Goal: Information Seeking & Learning: Learn about a topic

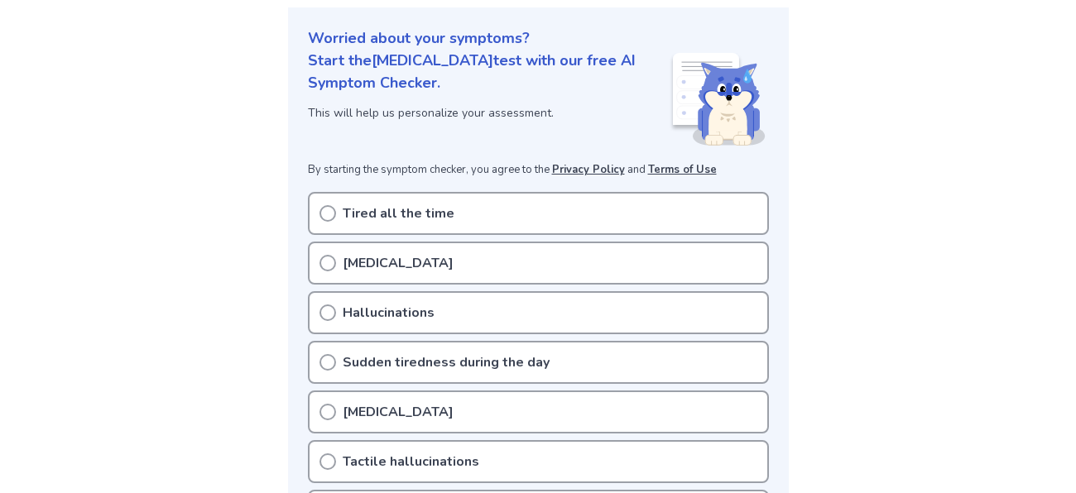
scroll to position [239, 0]
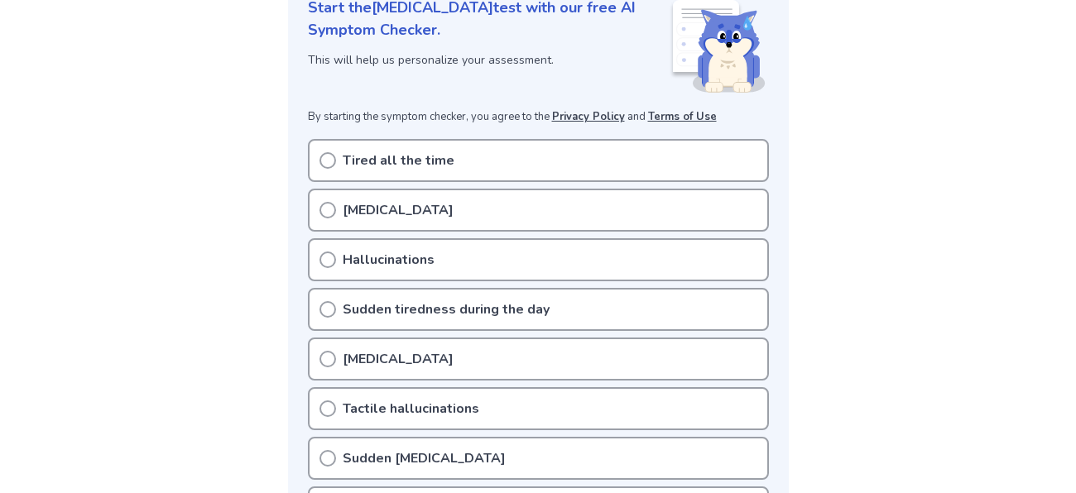
click at [454, 167] on div "Tired all the time" at bounding box center [538, 160] width 461 height 43
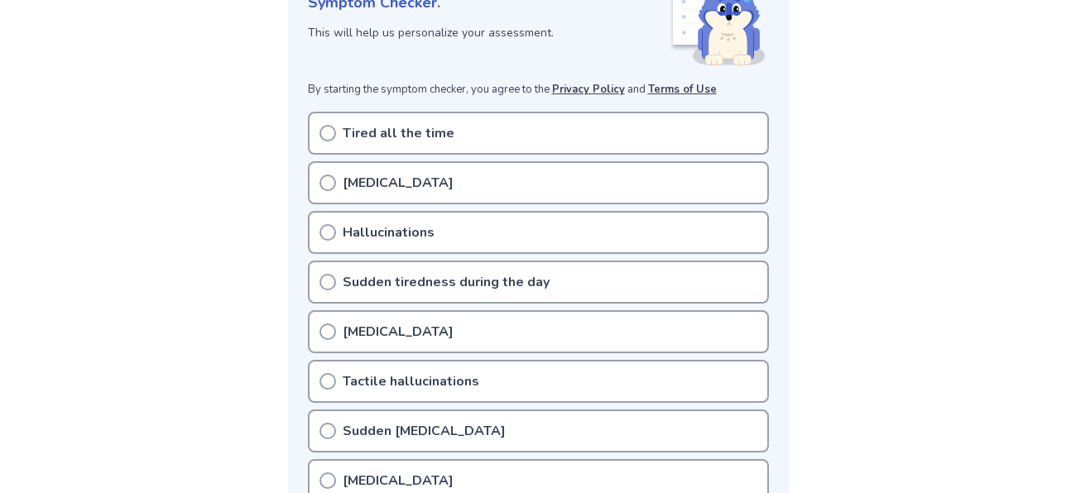
scroll to position [214, 0]
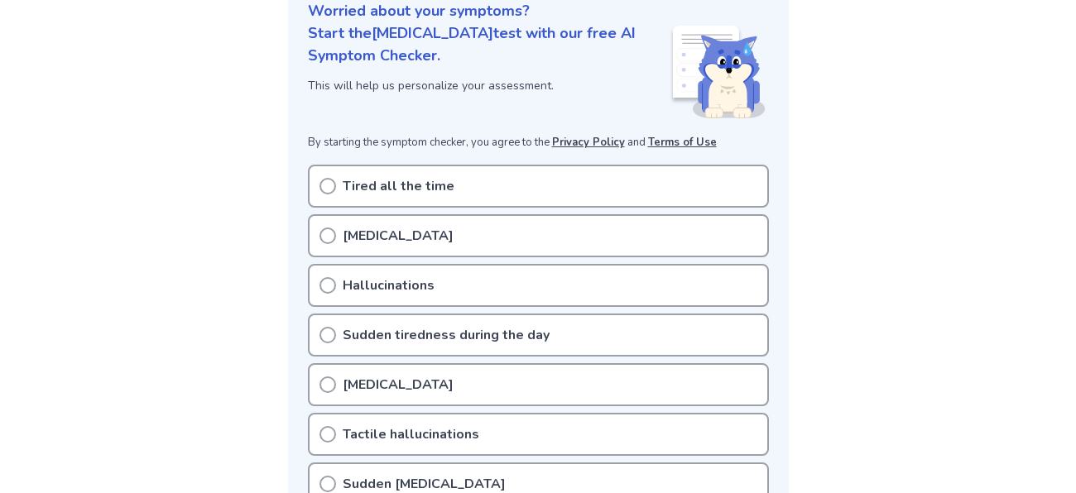
click at [571, 178] on div "Tired all the time" at bounding box center [538, 186] width 461 height 43
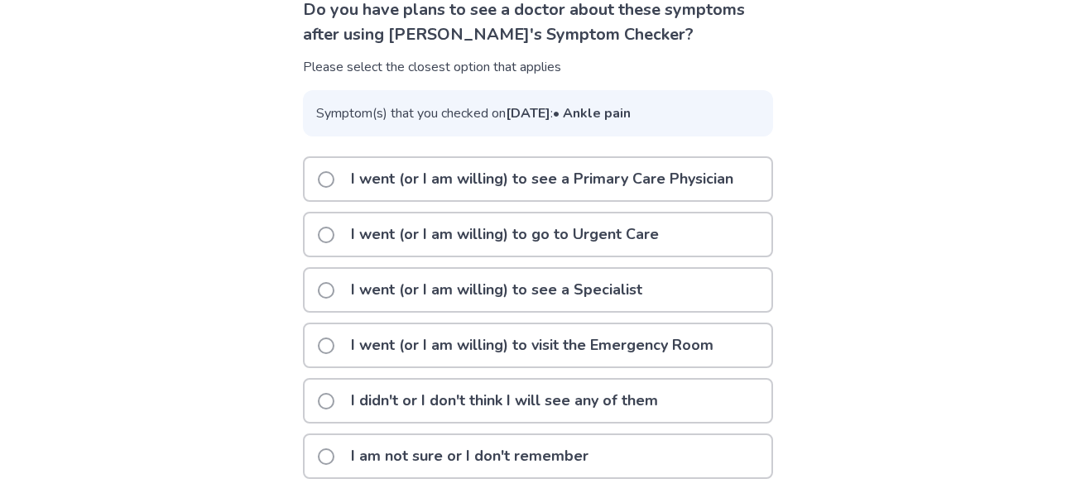
scroll to position [182, 0]
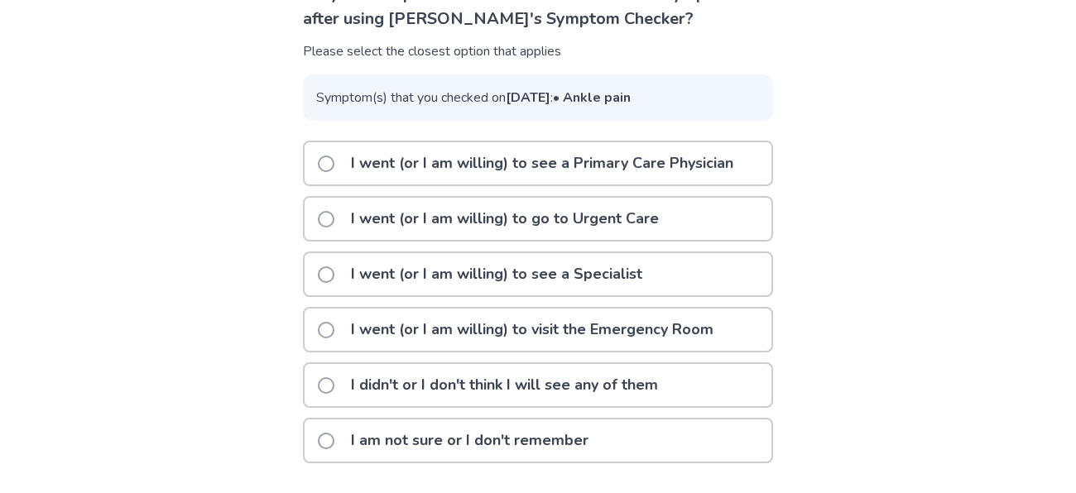
click at [529, 396] on p "I didn't or I don't think I will see any of them" at bounding box center [504, 385] width 327 height 42
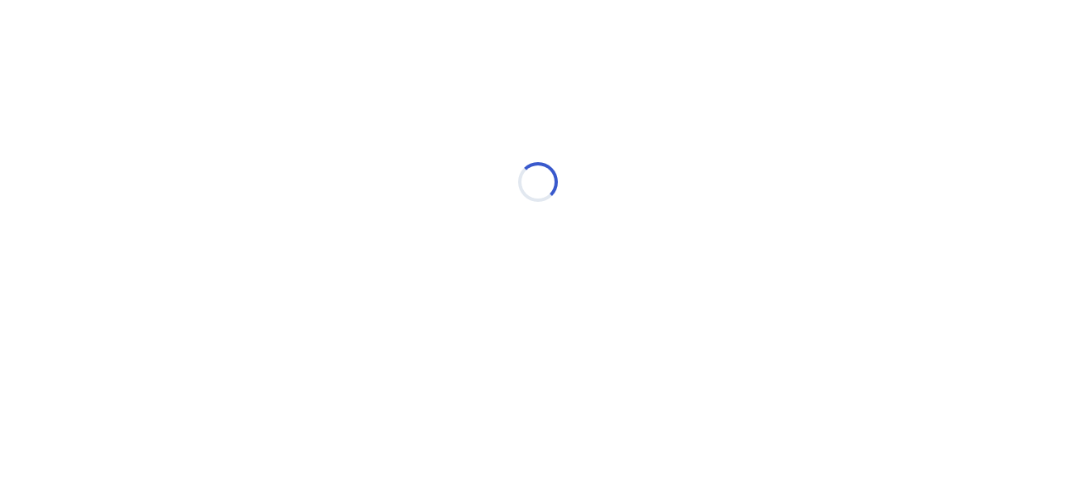
scroll to position [0, 0]
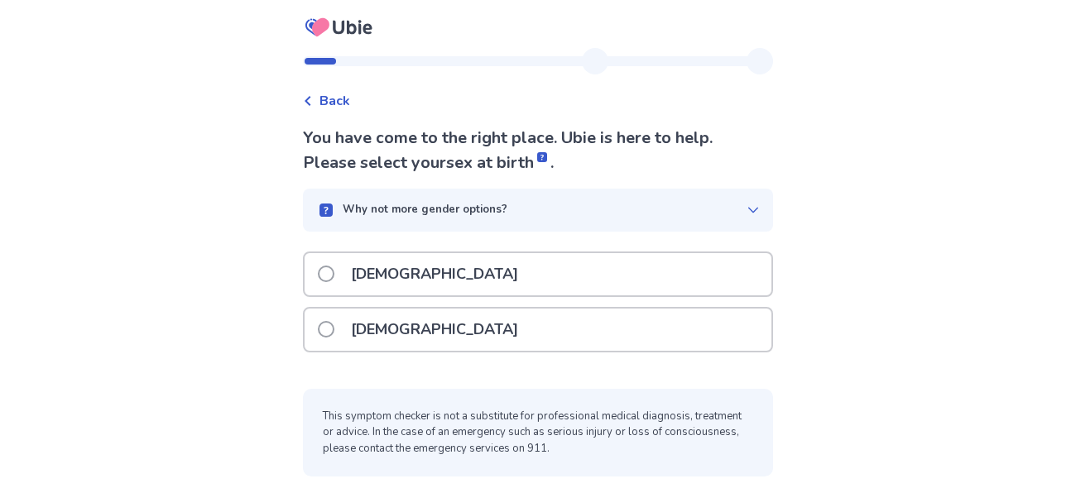
click at [421, 318] on div "Female" at bounding box center [538, 330] width 467 height 42
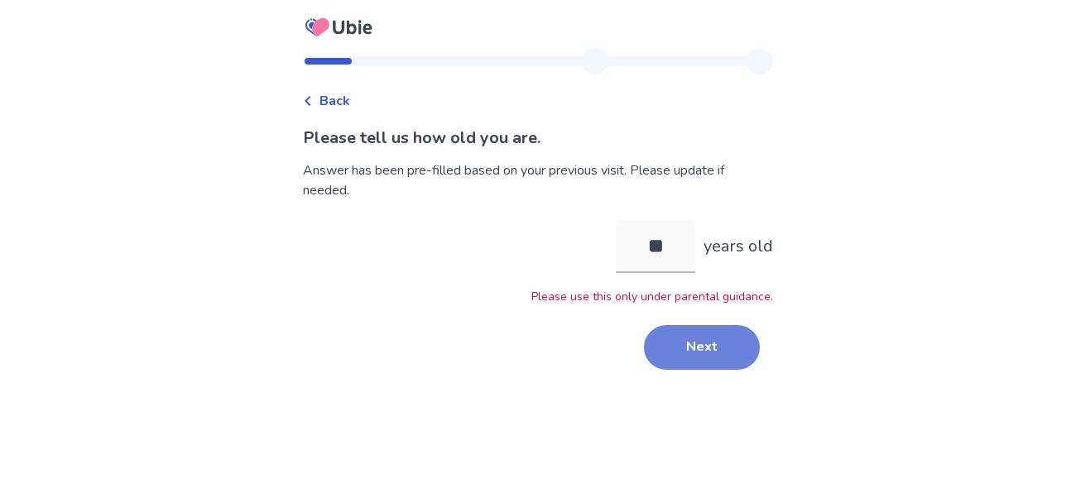
click at [695, 338] on button "Next" at bounding box center [702, 347] width 116 height 45
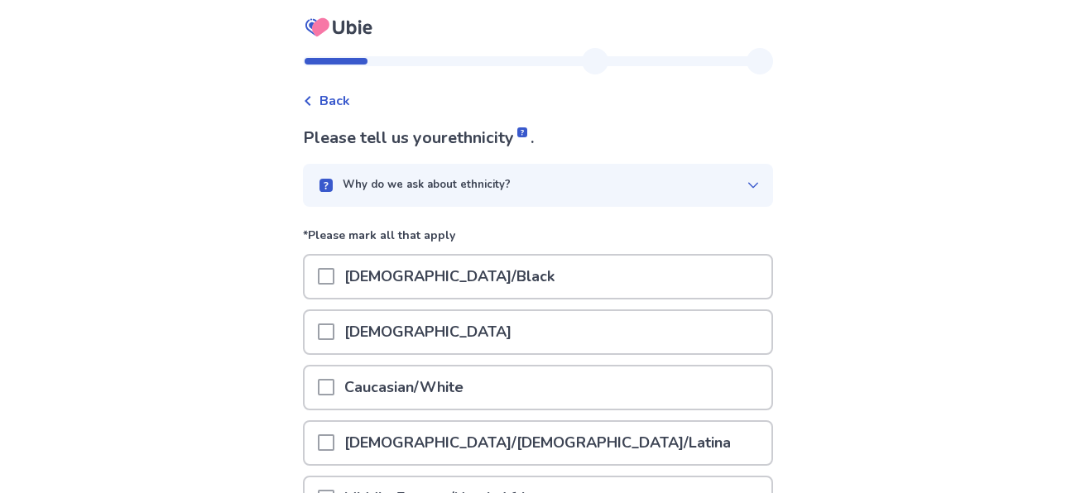
click at [545, 386] on div "Caucasian/White" at bounding box center [538, 388] width 467 height 42
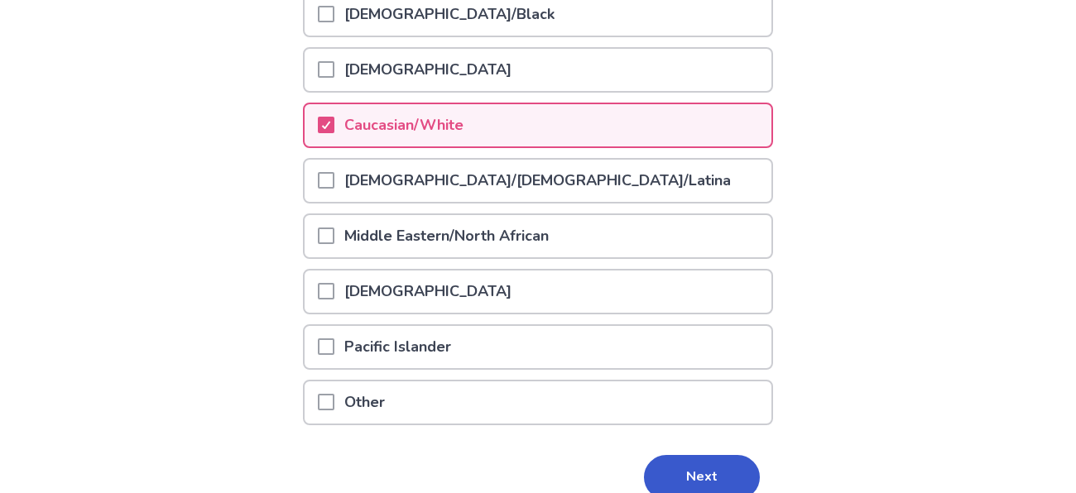
scroll to position [325, 0]
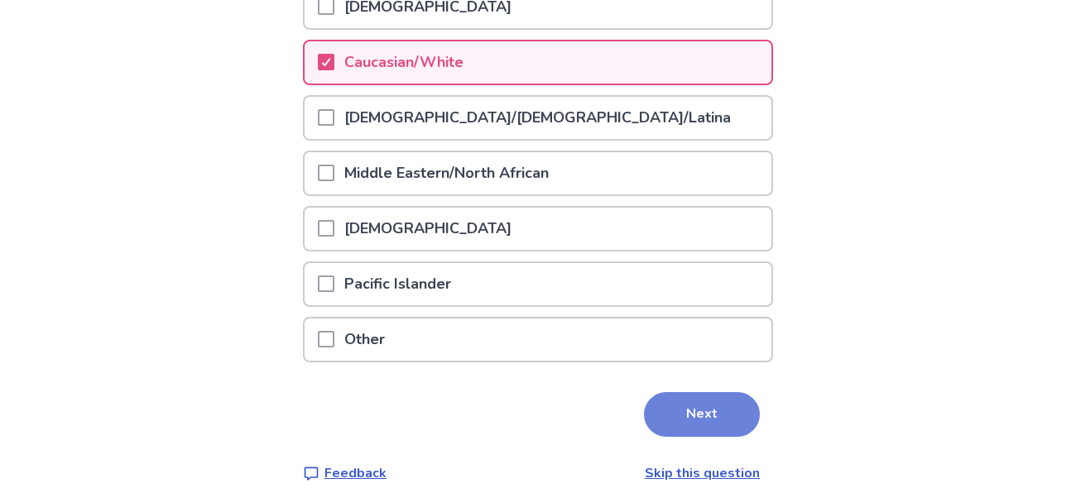
click at [672, 407] on button "Next" at bounding box center [702, 414] width 116 height 45
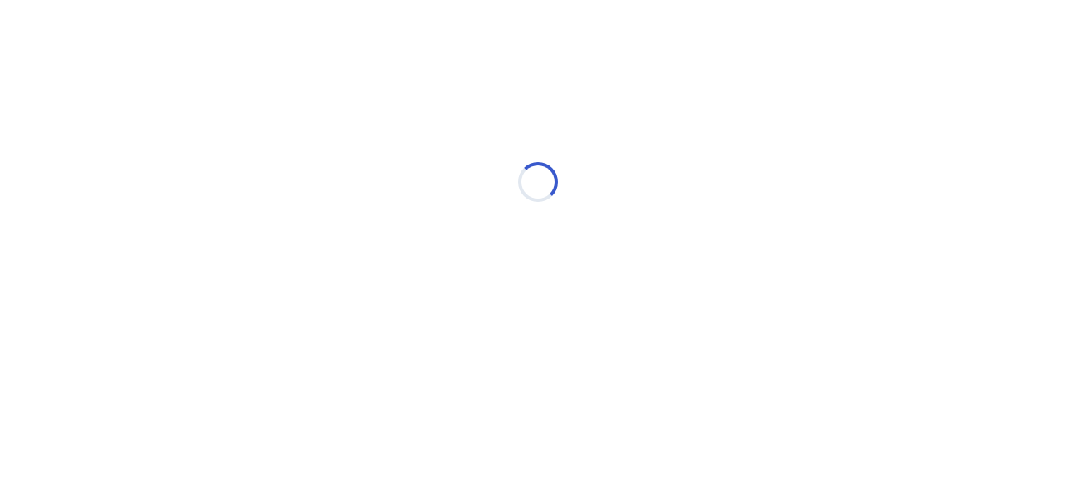
scroll to position [0, 0]
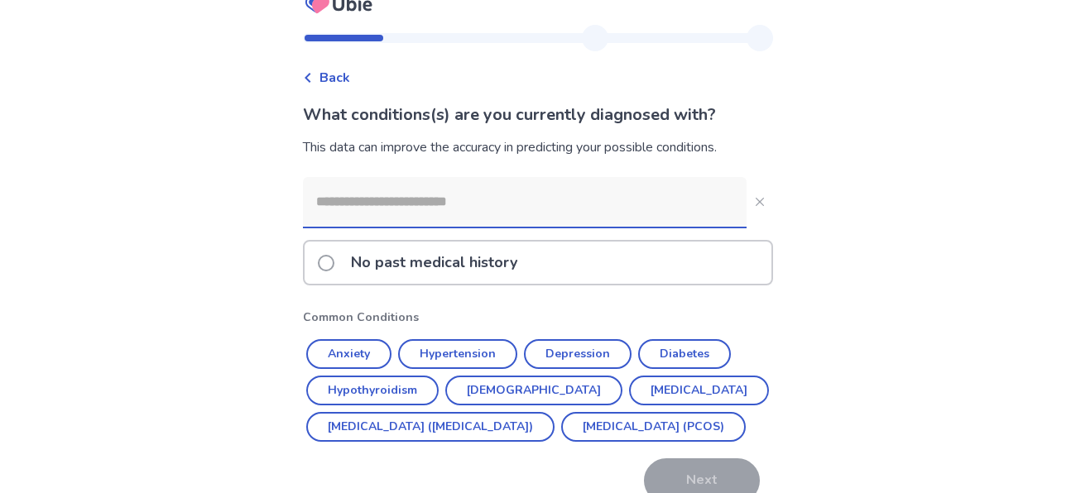
scroll to position [12, 0]
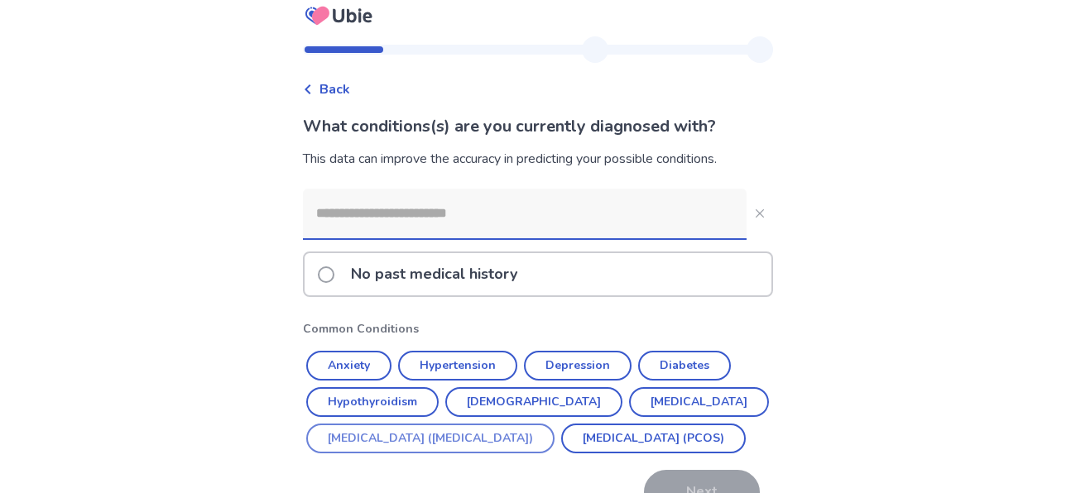
click at [482, 441] on button "Irritable Bowel Syndrome (IBS)" at bounding box center [430, 439] width 248 height 30
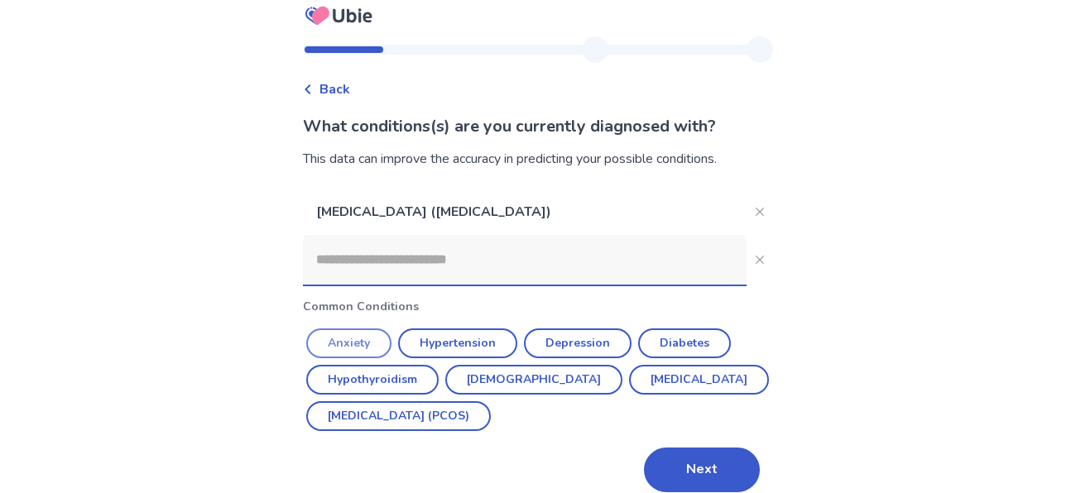
click at [359, 340] on button "Anxiety" at bounding box center [348, 344] width 85 height 30
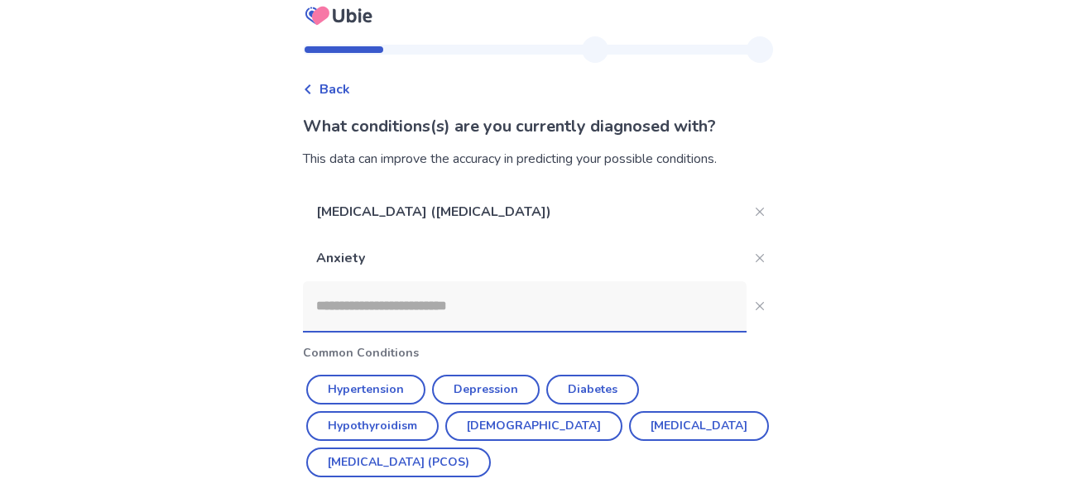
click at [651, 311] on input at bounding box center [525, 306] width 444 height 50
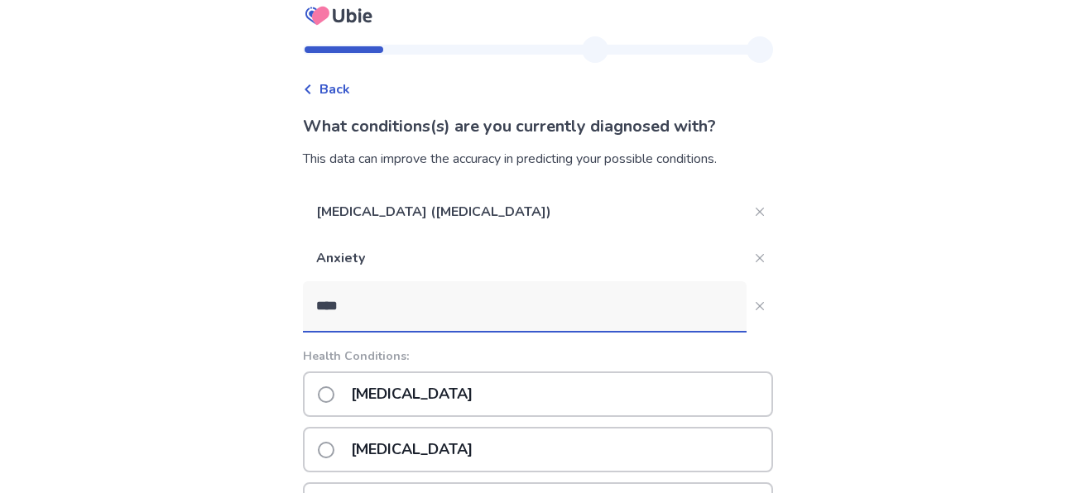
type input "****"
click at [651, 390] on div "Anemia" at bounding box center [538, 395] width 470 height 46
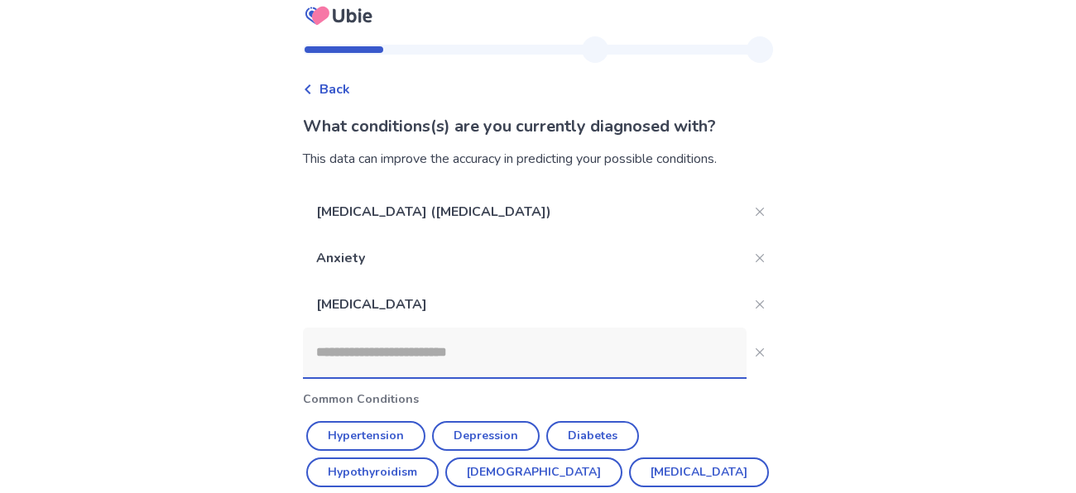
click at [886, 449] on div "Back What conditions(s) are you currently diagnosed with? This data can improve…" at bounding box center [538, 296] width 1076 height 617
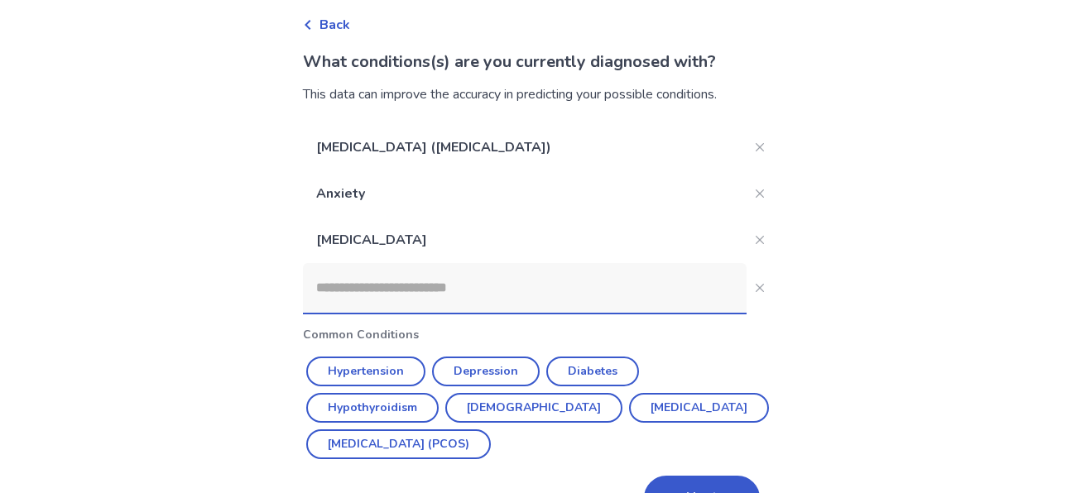
scroll to position [122, 0]
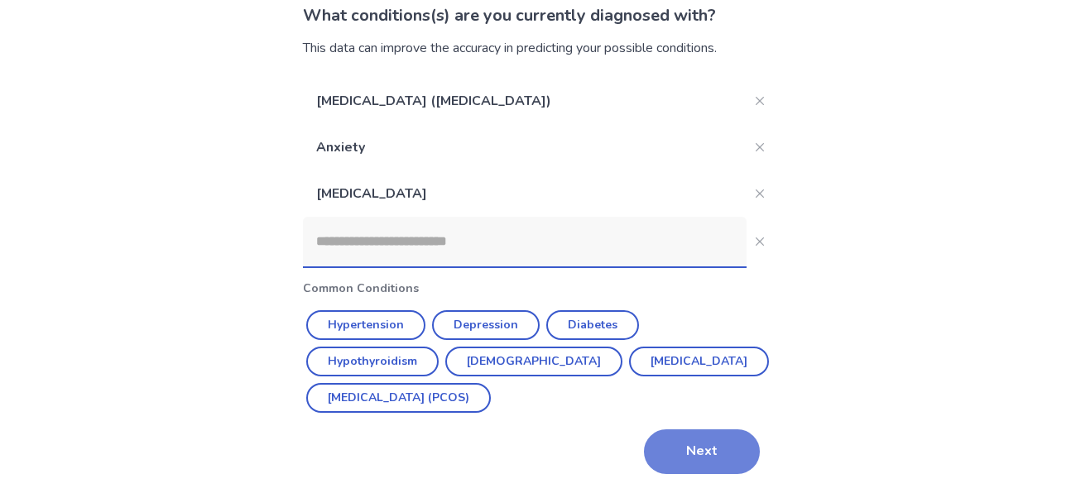
click at [731, 444] on button "Next" at bounding box center [702, 452] width 116 height 45
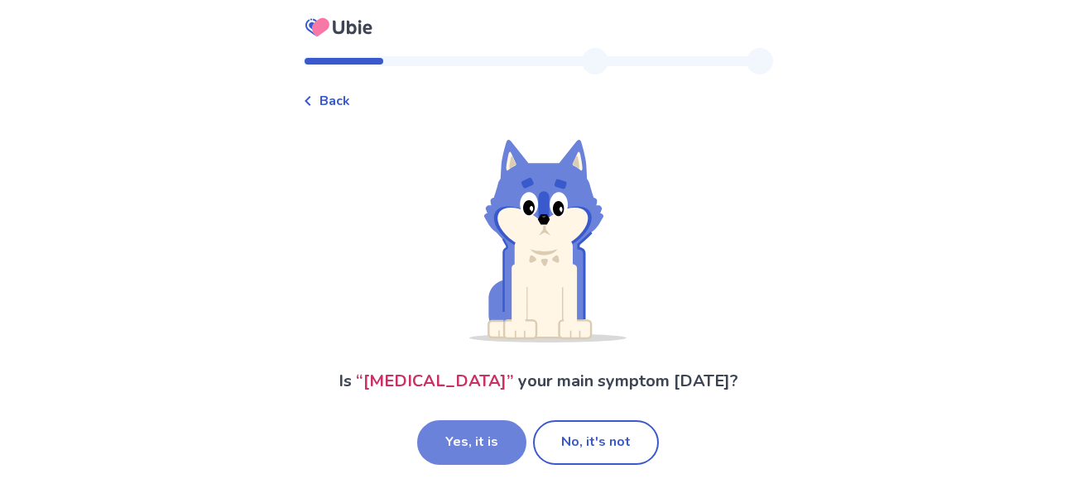
click at [478, 463] on button "Yes, it is" at bounding box center [471, 442] width 109 height 45
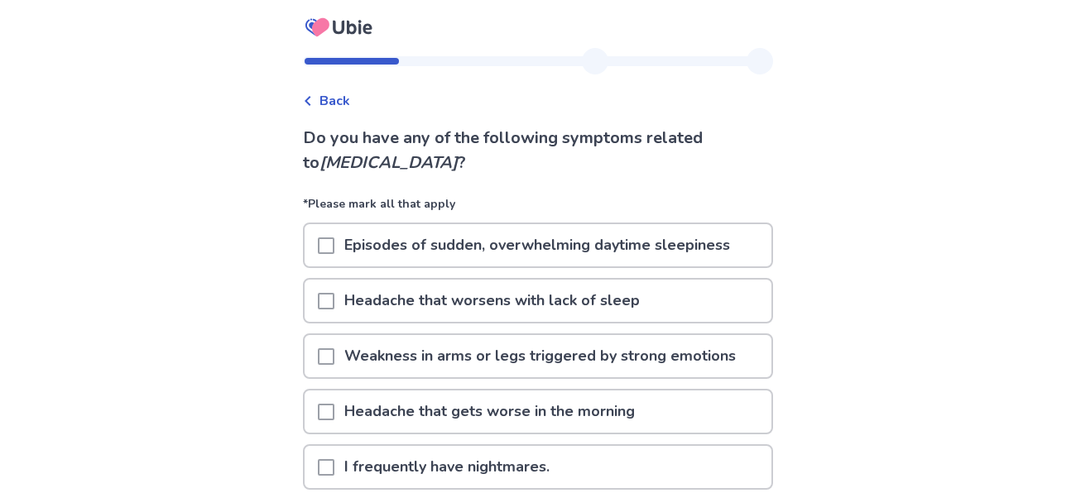
click at [704, 260] on p "Episodes of sudden, overwhelming daytime sleepiness" at bounding box center [537, 245] width 406 height 42
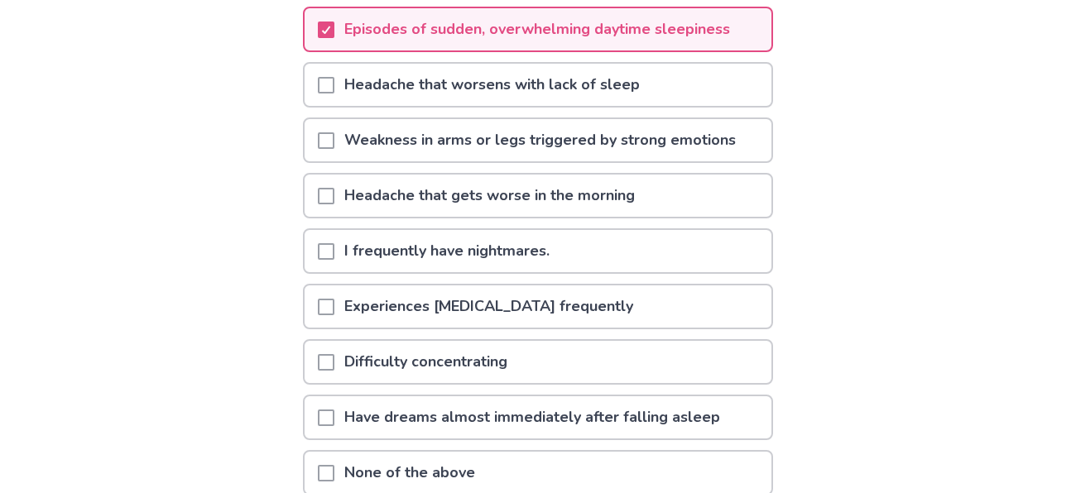
scroll to position [219, 0]
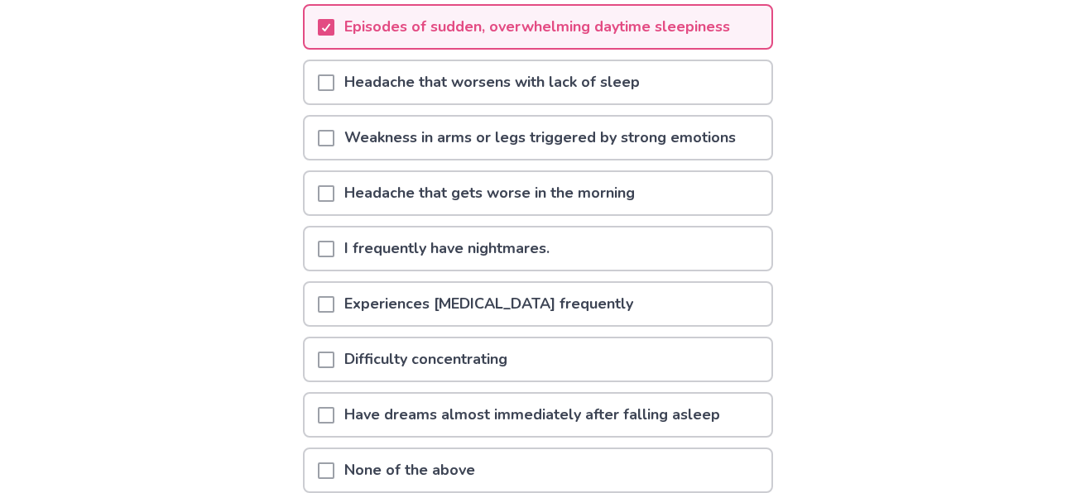
click at [636, 367] on div "Difficulty concentrating" at bounding box center [538, 360] width 467 height 42
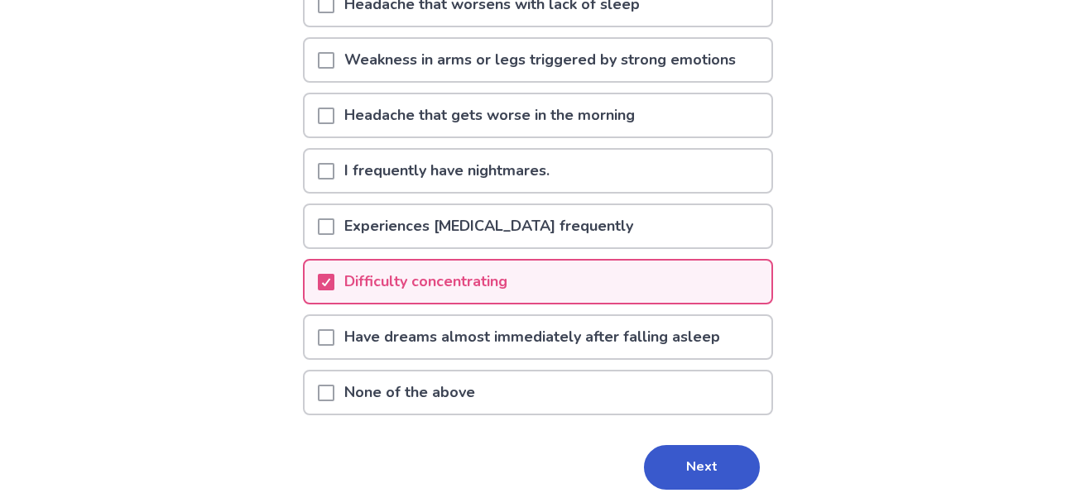
scroll to position [301, 0]
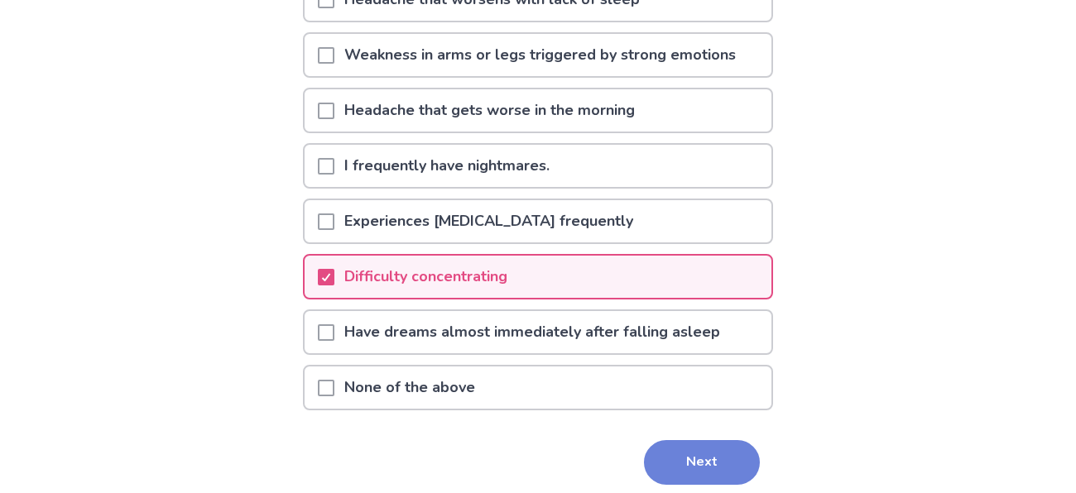
click at [692, 460] on button "Next" at bounding box center [702, 462] width 116 height 45
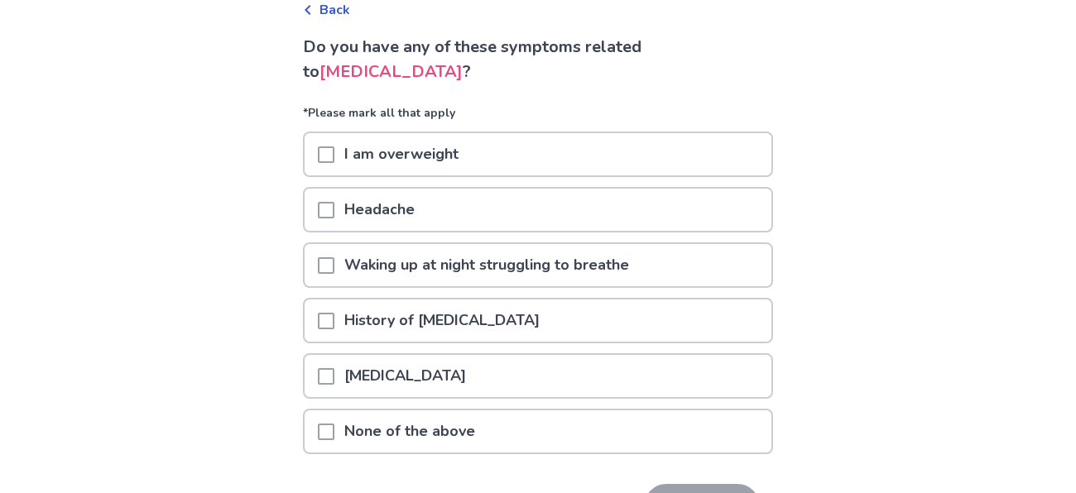
scroll to position [92, 0]
click at [658, 389] on div "Stuffy nose" at bounding box center [538, 375] width 467 height 42
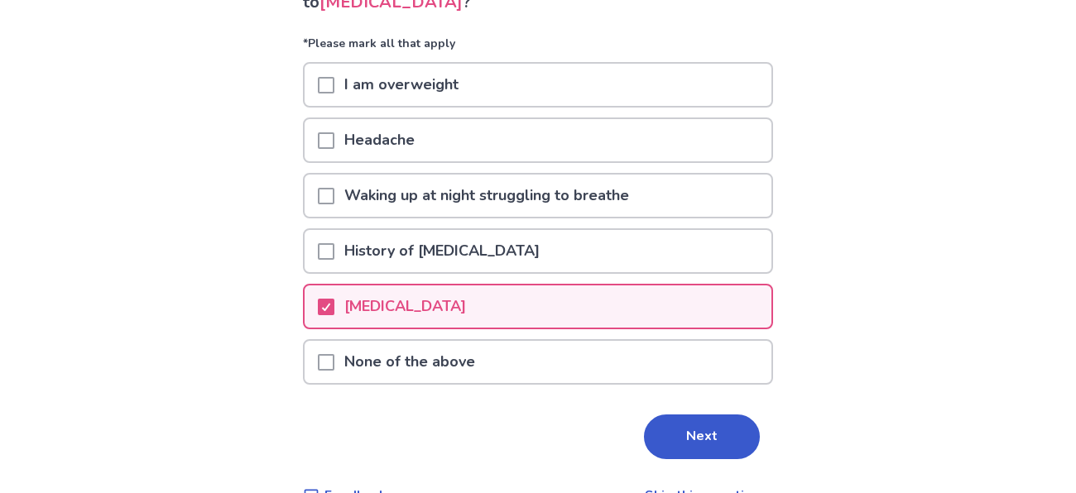
scroll to position [161, 0]
click at [679, 447] on button "Next" at bounding box center [702, 436] width 116 height 45
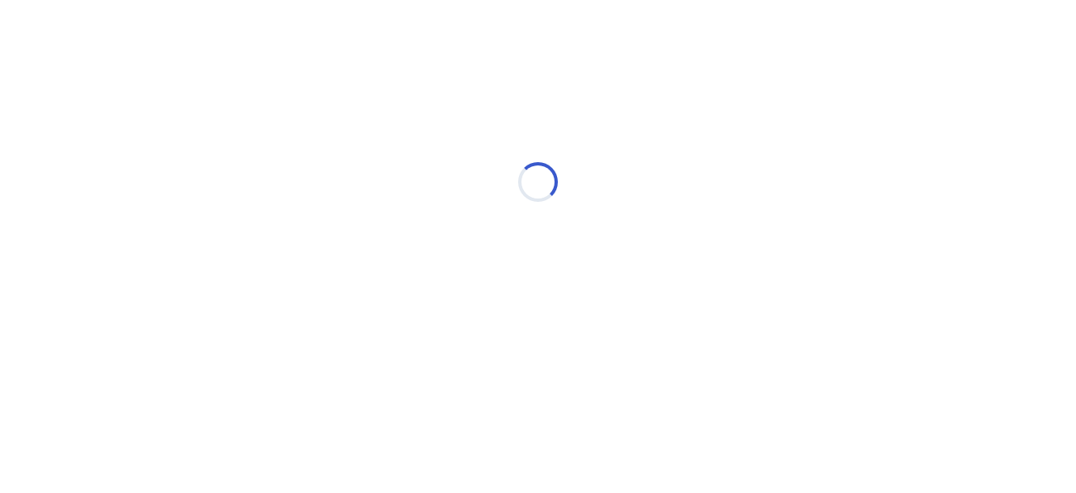
scroll to position [0, 0]
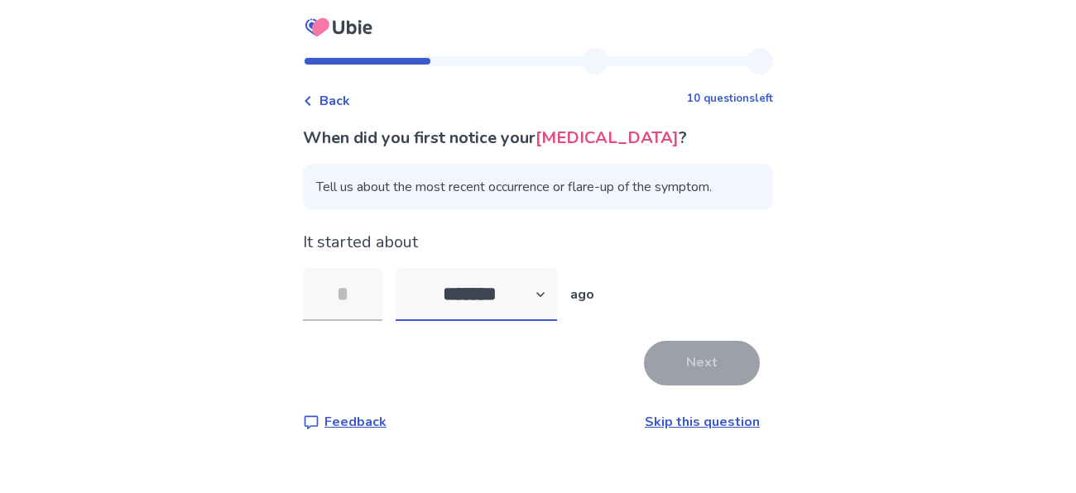
click at [540, 321] on select "******* ****** ******* ******** *******" at bounding box center [476, 294] width 161 height 53
select select "*"
click at [406, 292] on select "******* ****** ******* ******** *******" at bounding box center [476, 294] width 161 height 53
click at [345, 308] on input "tel" at bounding box center [342, 294] width 79 height 53
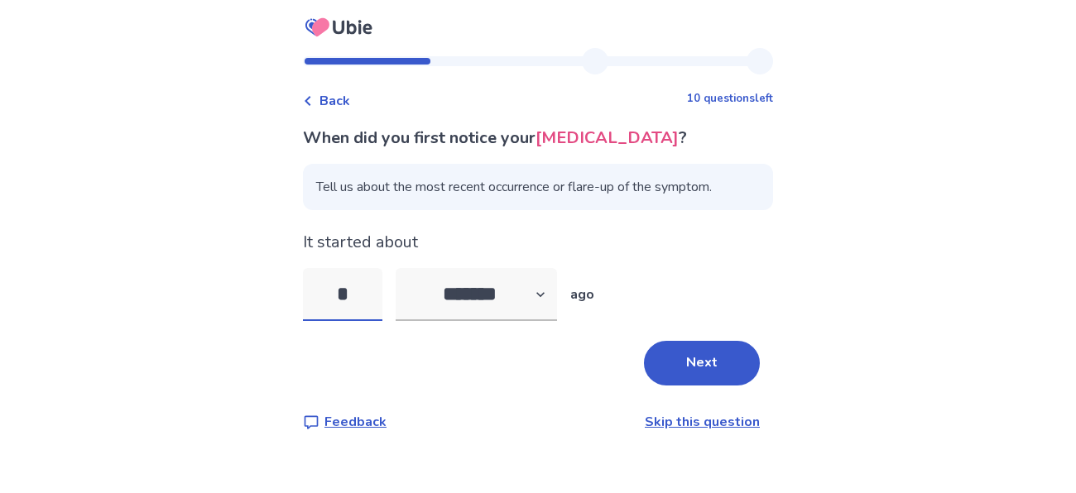
type input "*"
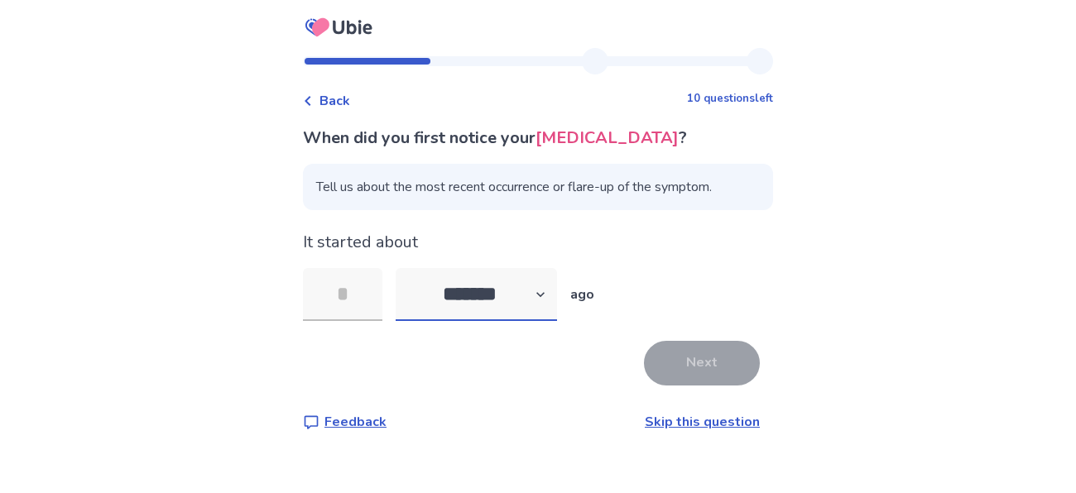
click at [520, 321] on select "******* ****** ******* ******** *******" at bounding box center [476, 294] width 161 height 53
select select "*"
click at [406, 292] on select "******* ****** ******* ******** *******" at bounding box center [476, 294] width 161 height 53
click at [360, 321] on input "tel" at bounding box center [342, 294] width 79 height 53
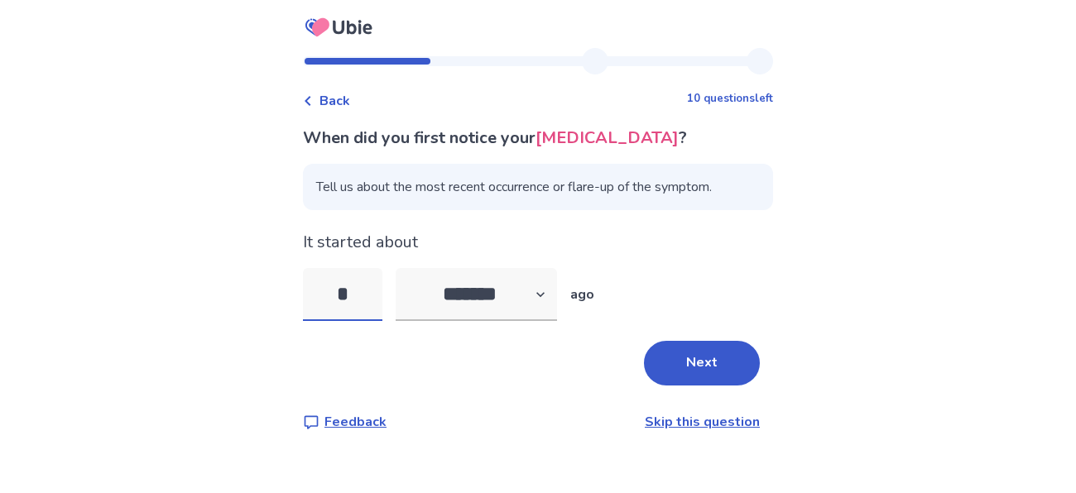
type input "*"
click at [658, 386] on button "Next" at bounding box center [702, 363] width 116 height 45
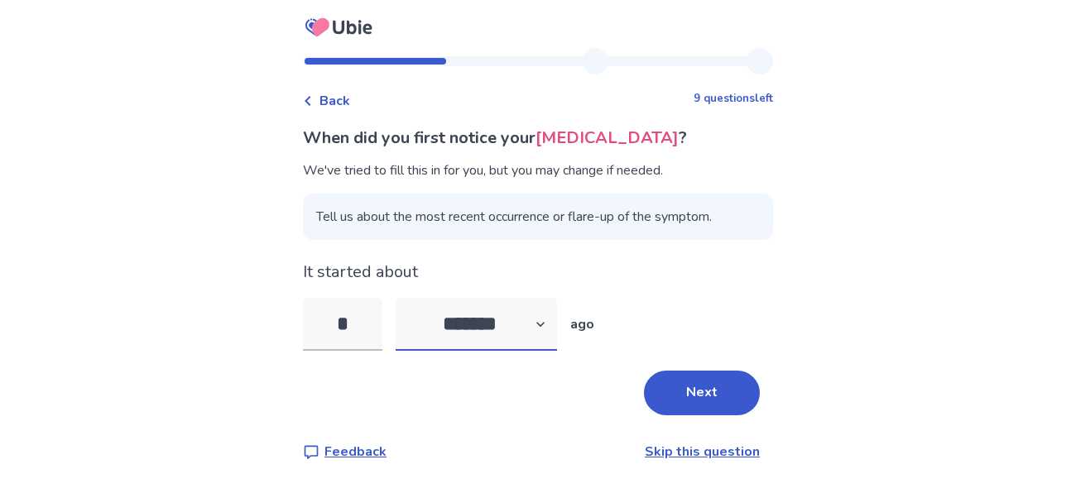
click at [510, 337] on select "******* ****** ******* ******** *******" at bounding box center [476, 324] width 161 height 53
select select "*"
click at [406, 298] on select "******* ****** ******* ******** *******" at bounding box center [476, 324] width 161 height 53
click at [651, 405] on button "Next" at bounding box center [702, 393] width 116 height 45
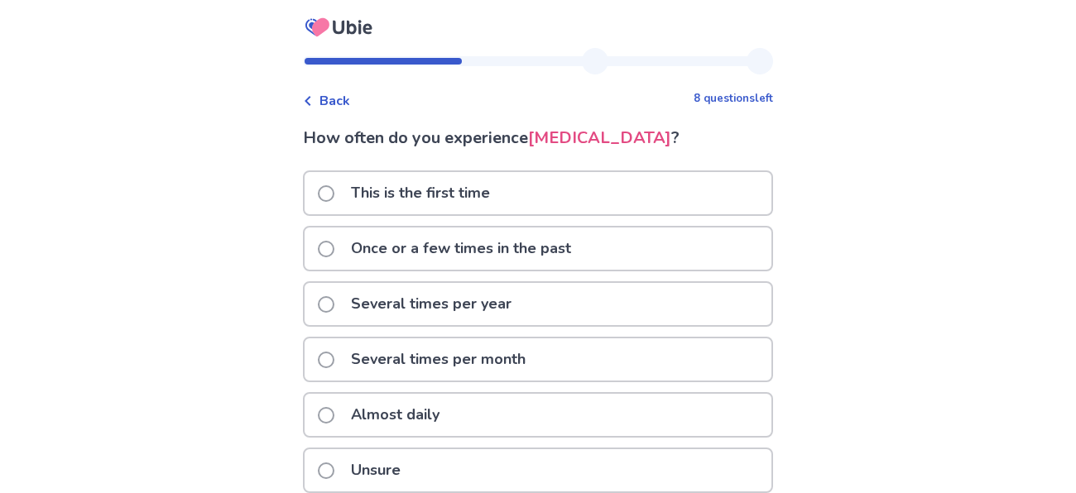
click at [340, 91] on span "Back" at bounding box center [334, 101] width 31 height 20
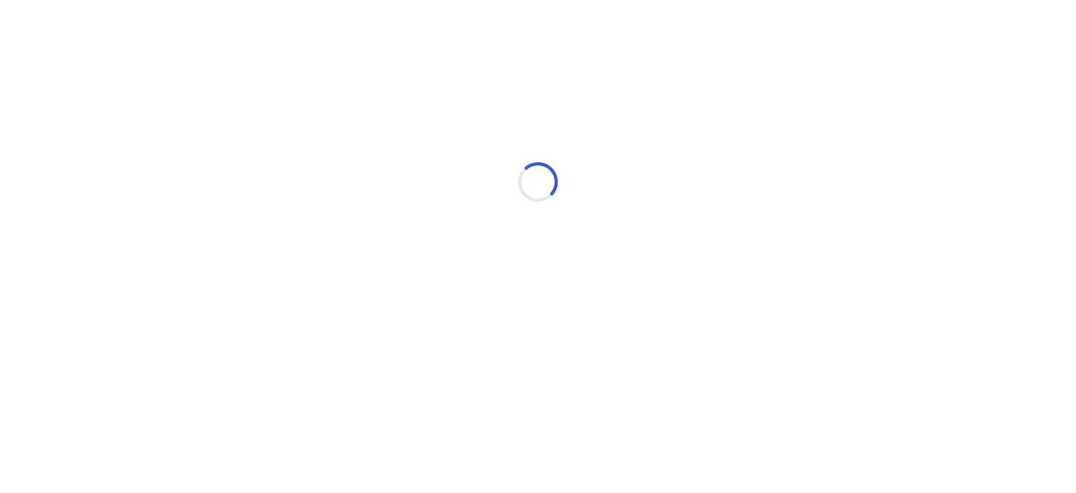
select select "*"
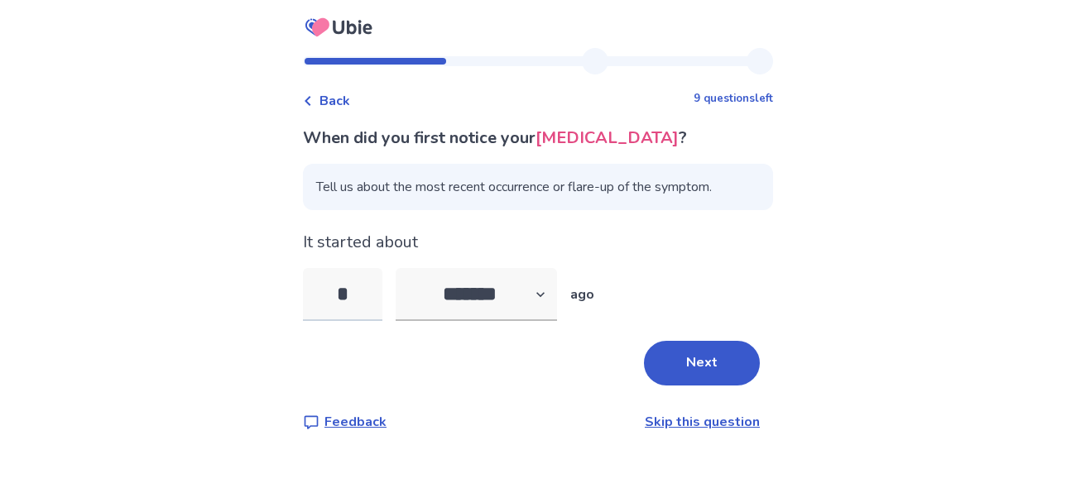
type input "*"
click at [650, 355] on button "Next" at bounding box center [702, 363] width 116 height 45
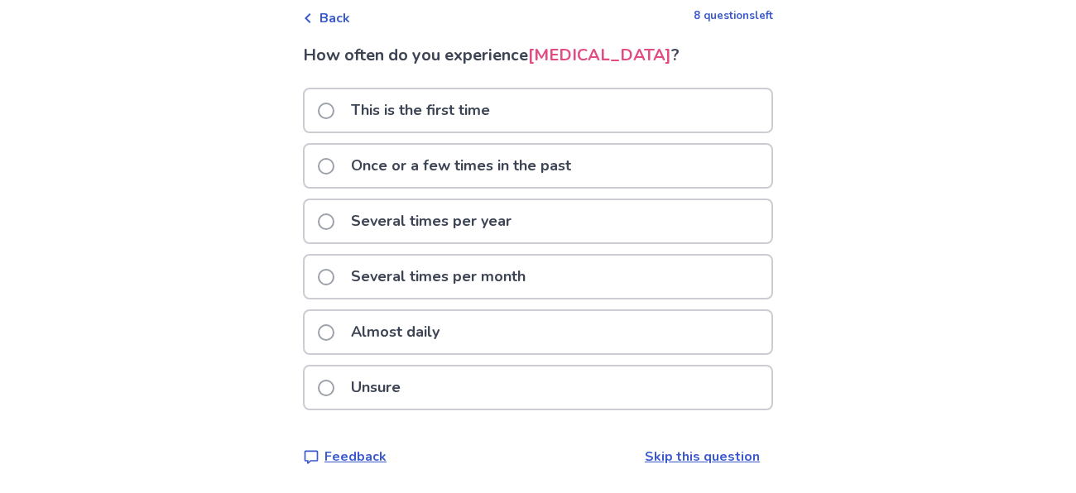
scroll to position [106, 0]
click at [613, 343] on div "Almost daily" at bounding box center [538, 332] width 467 height 42
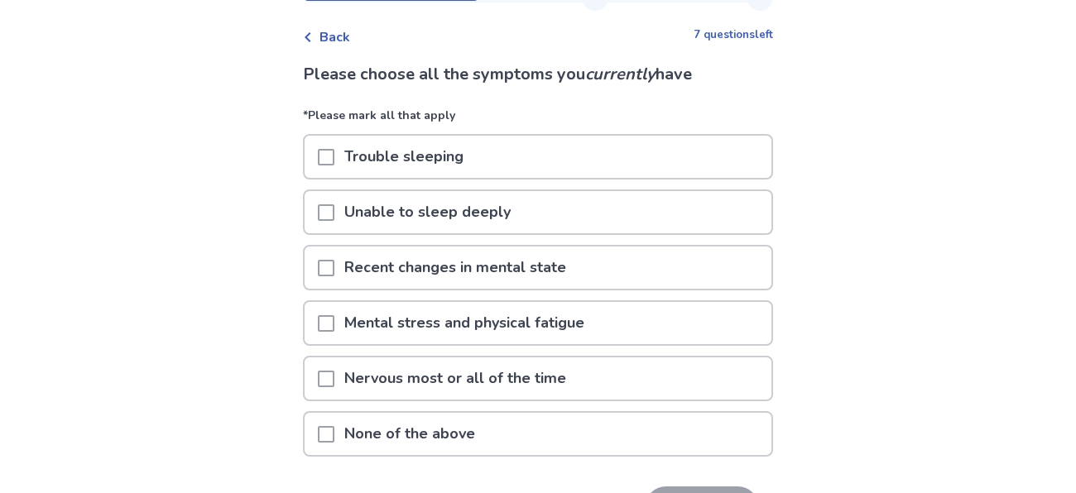
scroll to position [66, 0]
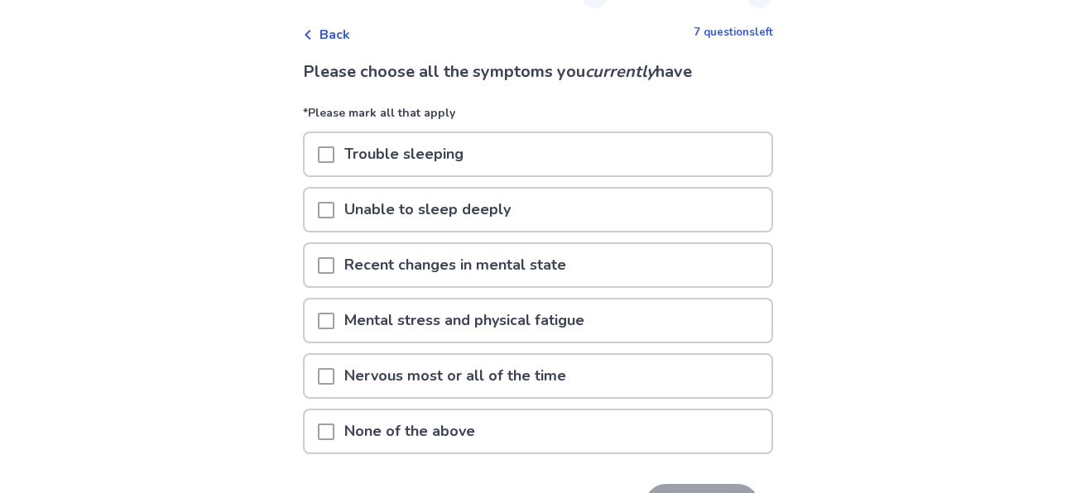
click at [523, 381] on p "Nervous most or all of the time" at bounding box center [455, 376] width 242 height 42
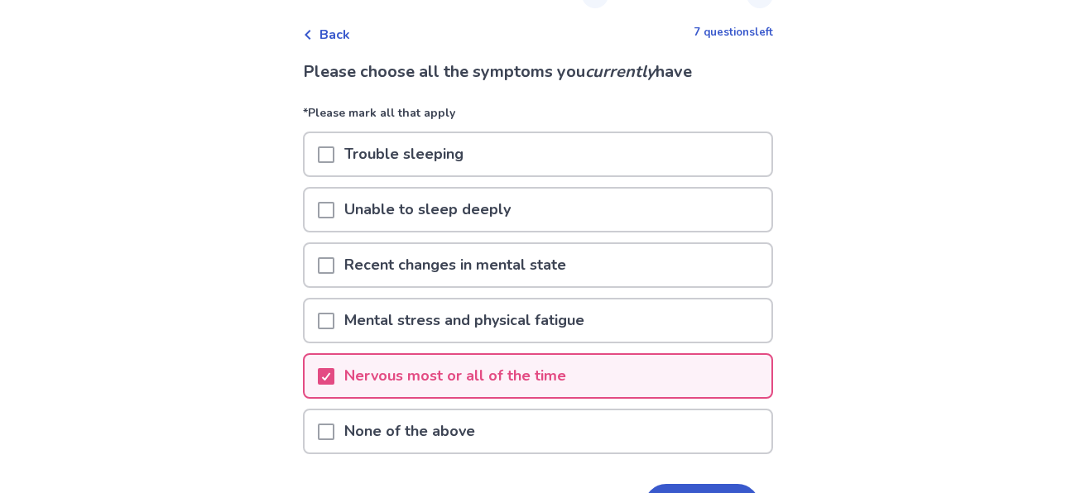
click at [694, 325] on div "Mental stress and physical fatigue" at bounding box center [538, 321] width 467 height 42
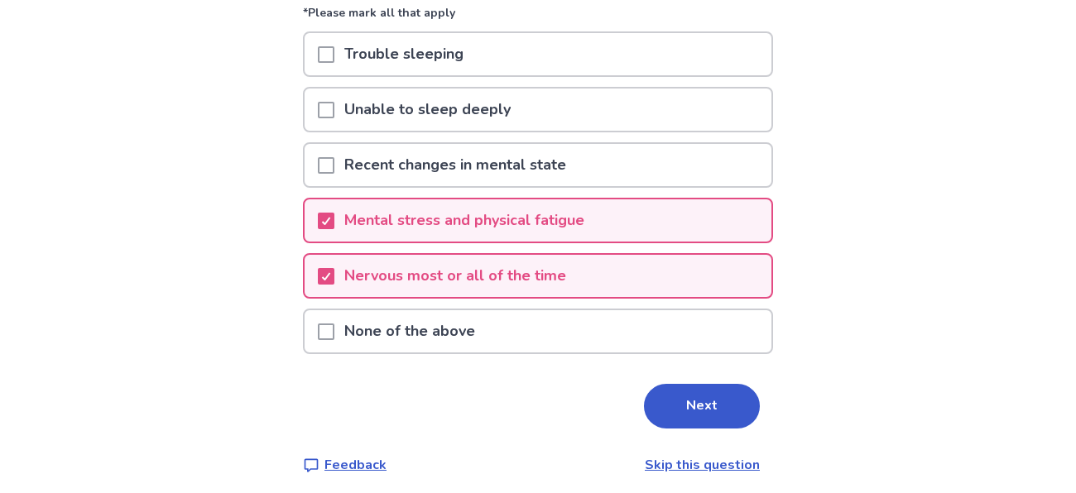
scroll to position [168, 0]
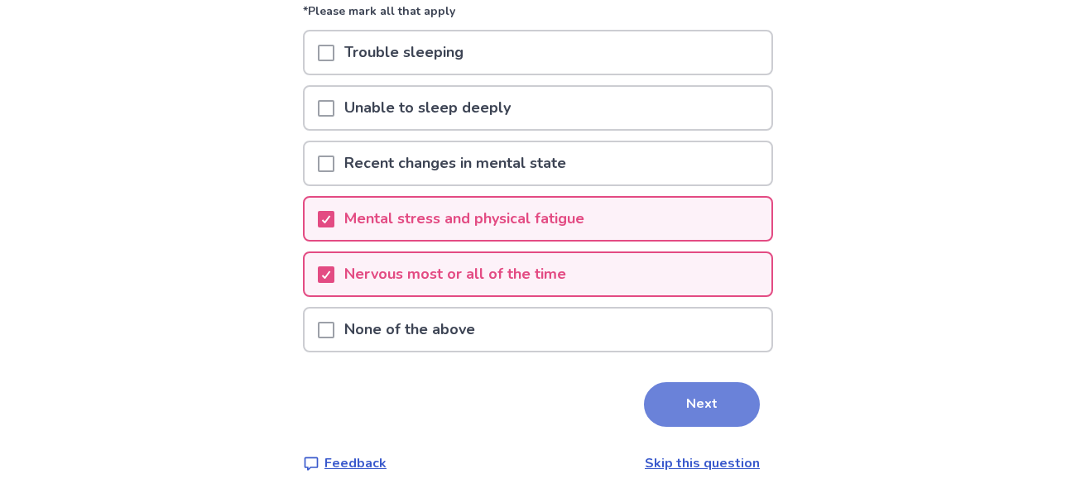
click at [715, 420] on button "Next" at bounding box center [702, 404] width 116 height 45
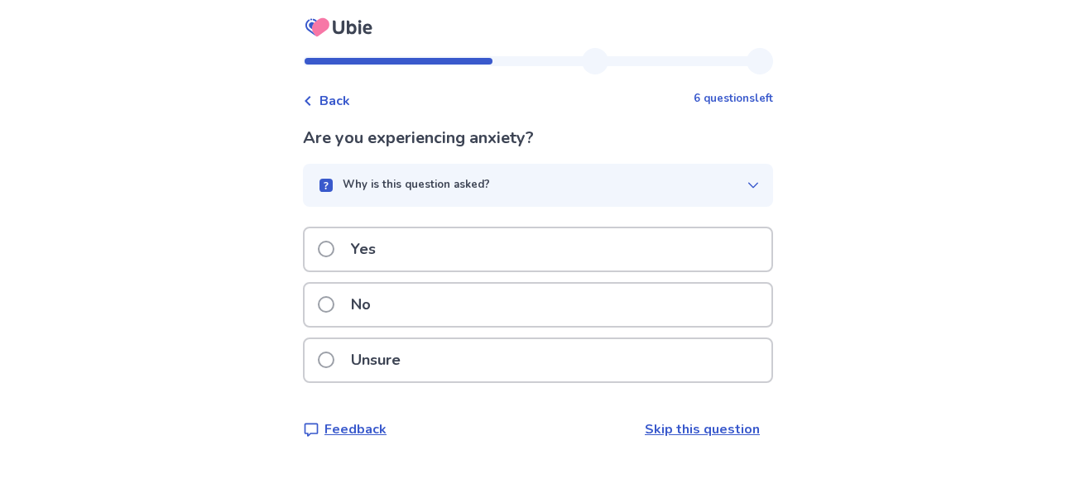
click at [700, 266] on div "Yes" at bounding box center [538, 249] width 467 height 42
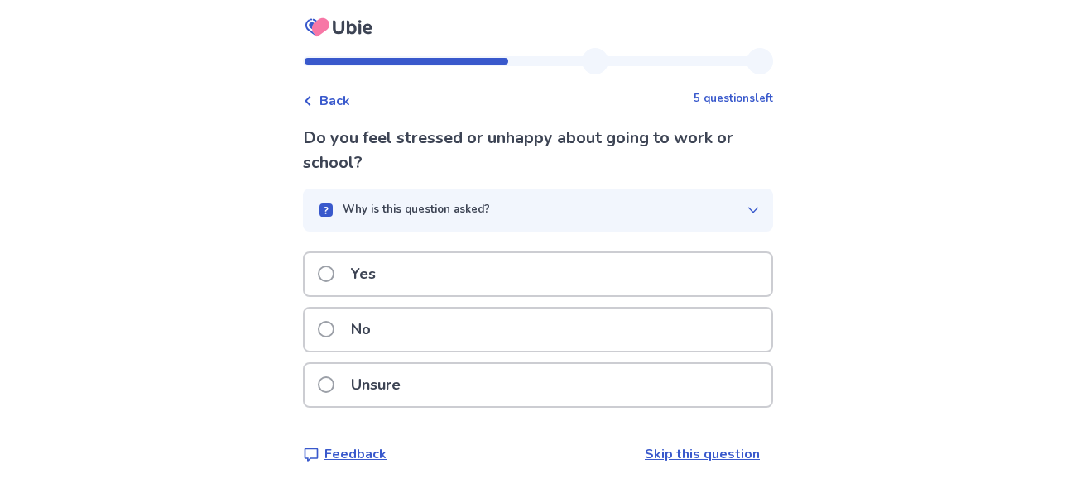
click at [702, 275] on div "Yes" at bounding box center [538, 274] width 467 height 42
click at [672, 343] on div "No" at bounding box center [538, 330] width 467 height 42
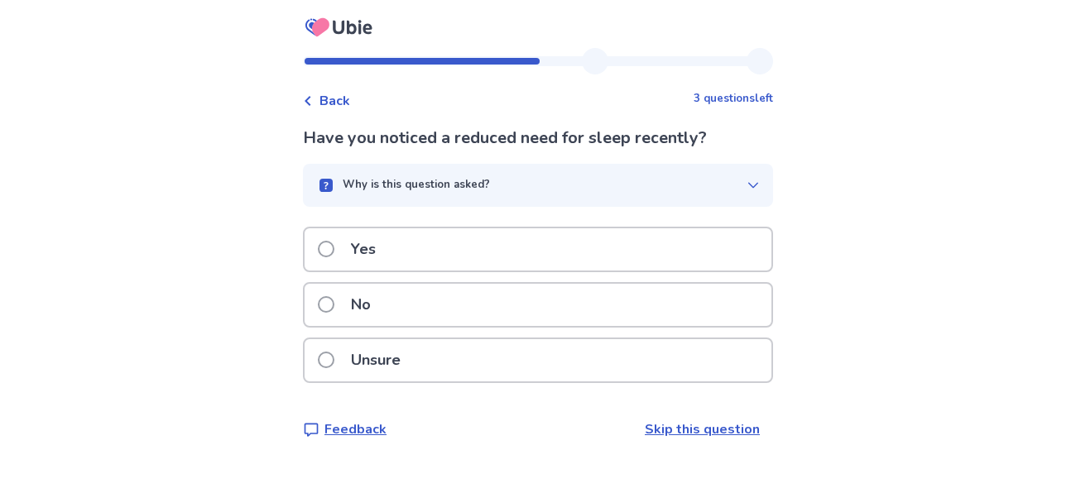
click at [750, 203] on button "Why is this question asked?" at bounding box center [538, 185] width 470 height 43
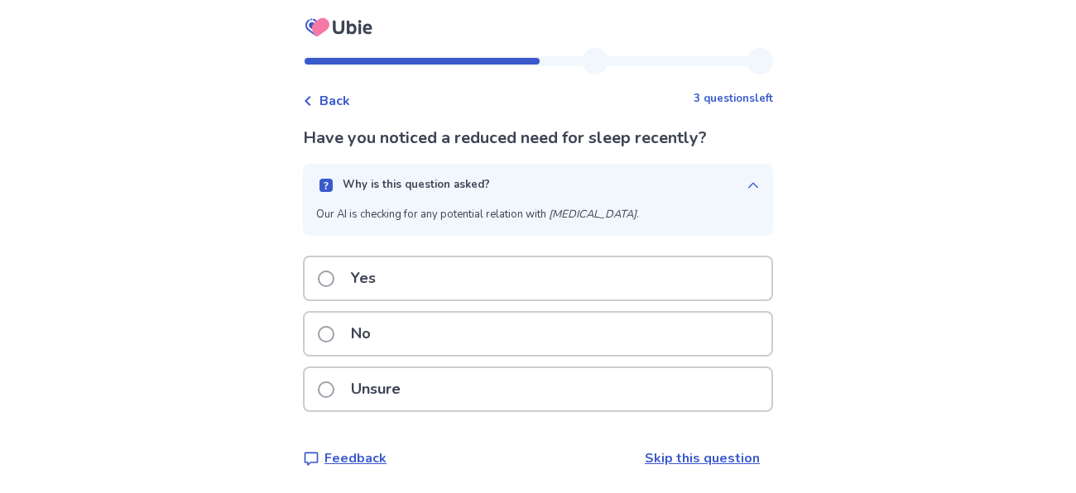
click at [543, 406] on div "Unsure" at bounding box center [538, 389] width 467 height 42
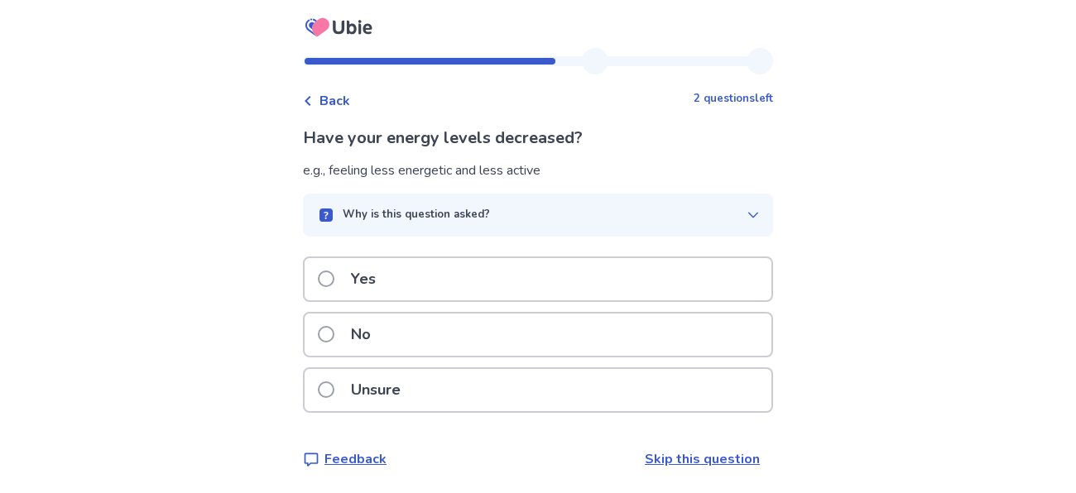
click at [627, 285] on div "Yes" at bounding box center [538, 279] width 467 height 42
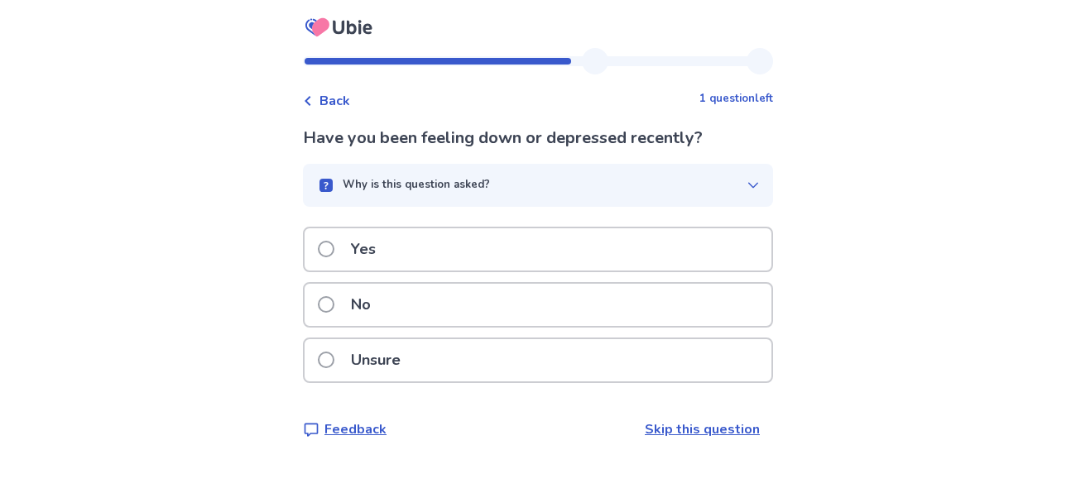
click at [612, 309] on div "No" at bounding box center [538, 305] width 467 height 42
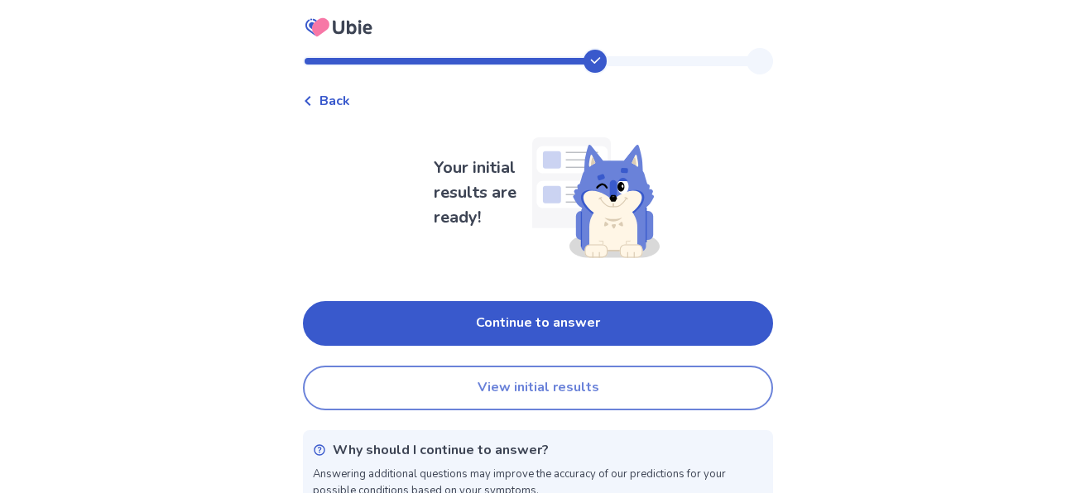
click at [588, 394] on button "View initial results" at bounding box center [538, 388] width 470 height 45
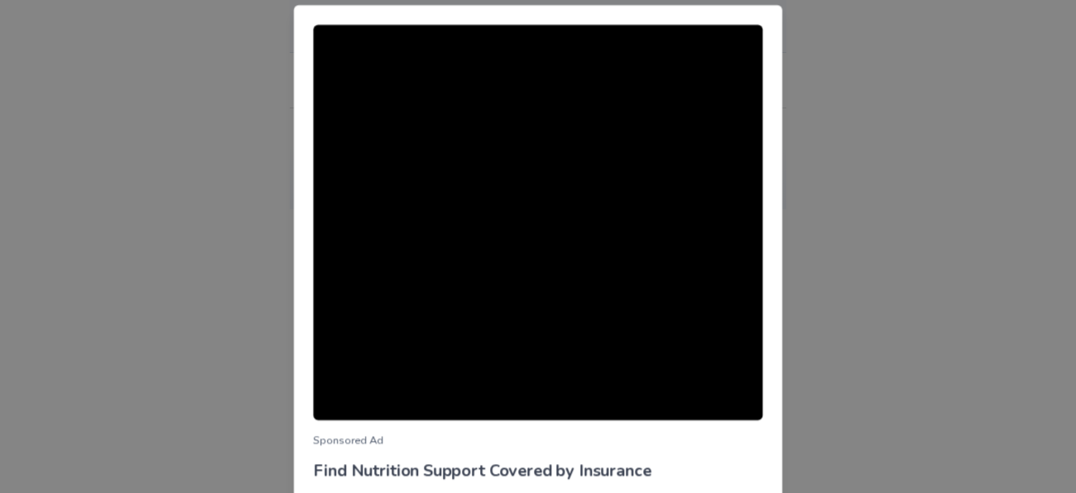
scroll to position [141, 0]
